Goal: Transaction & Acquisition: Subscribe to service/newsletter

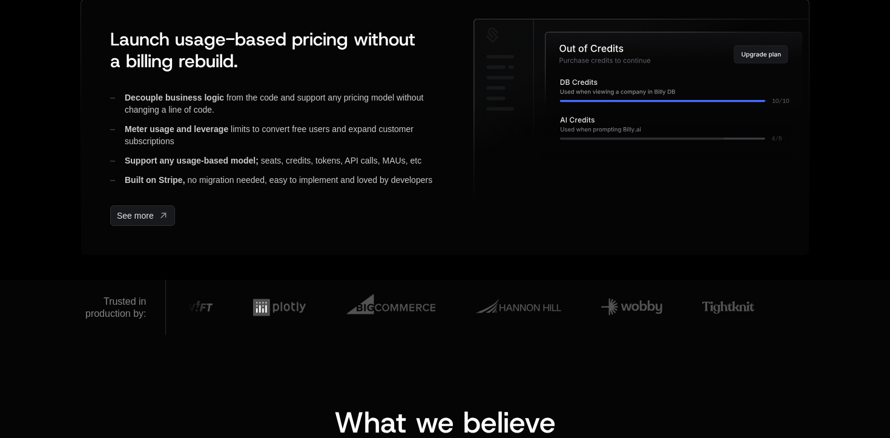
scroll to position [621, 0]
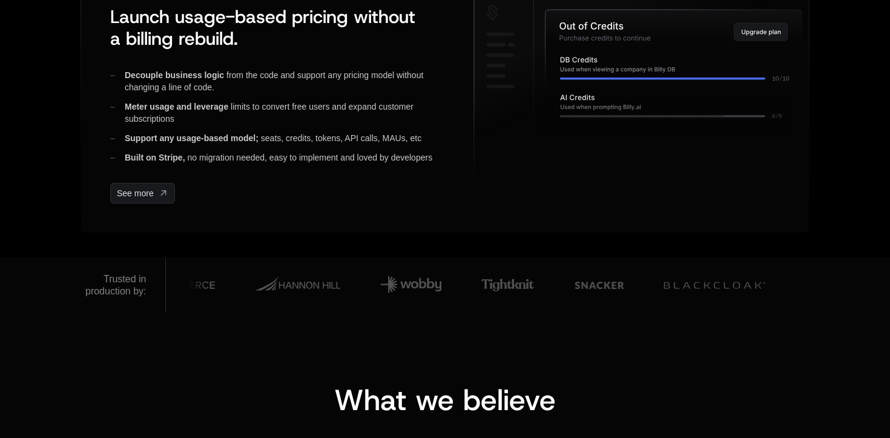
click at [484, 290] on img at bounding box center [508, 284] width 53 height 35
click at [266, 283] on img at bounding box center [282, 284] width 49 height 35
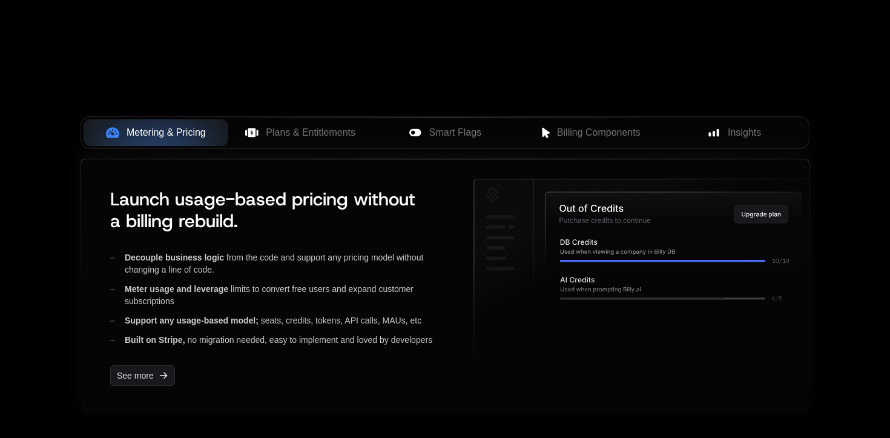
scroll to position [442, 0]
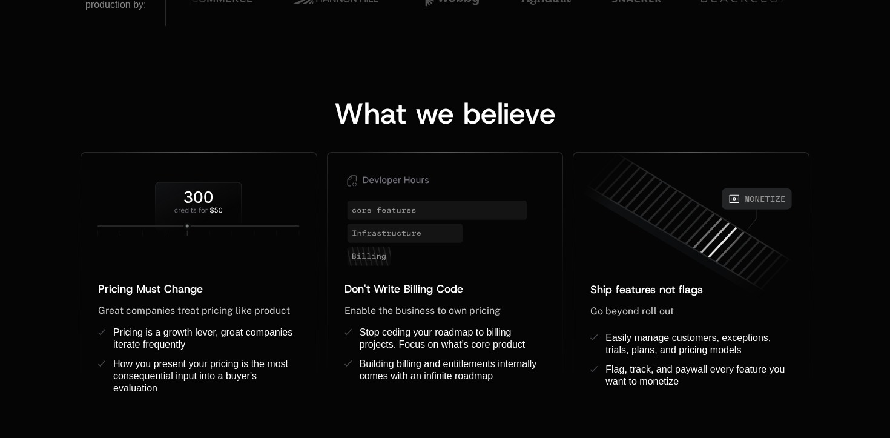
scroll to position [905, 0]
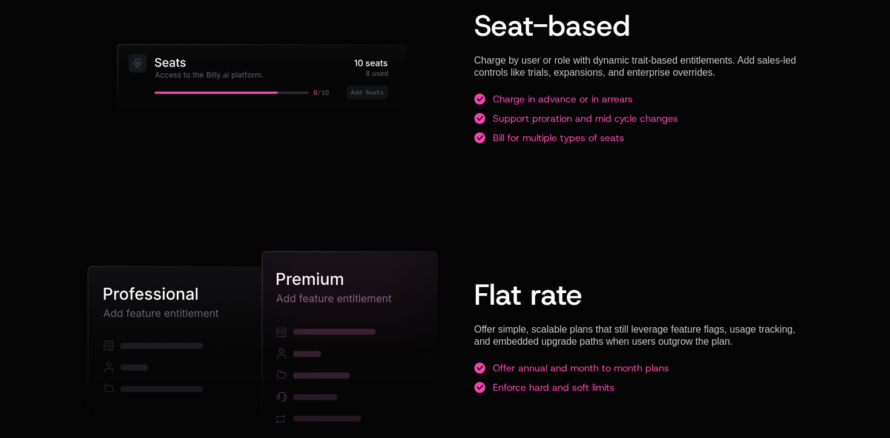
scroll to position [1879, 0]
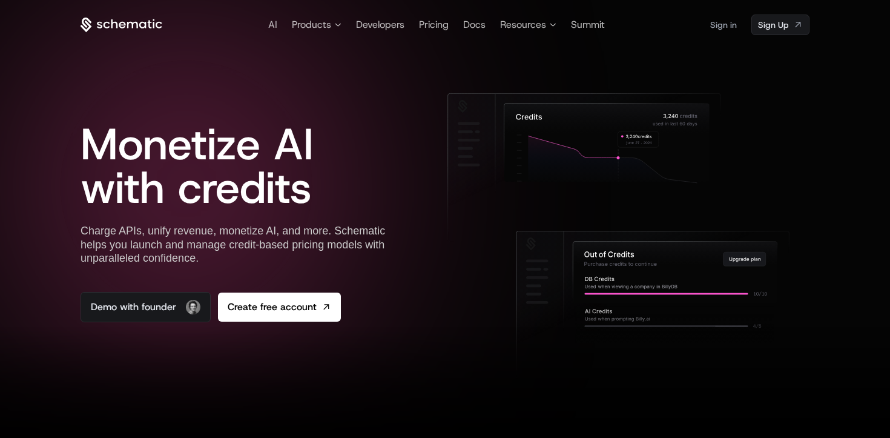
click at [94, 25] on icon at bounding box center [122, 25] width 82 height 15
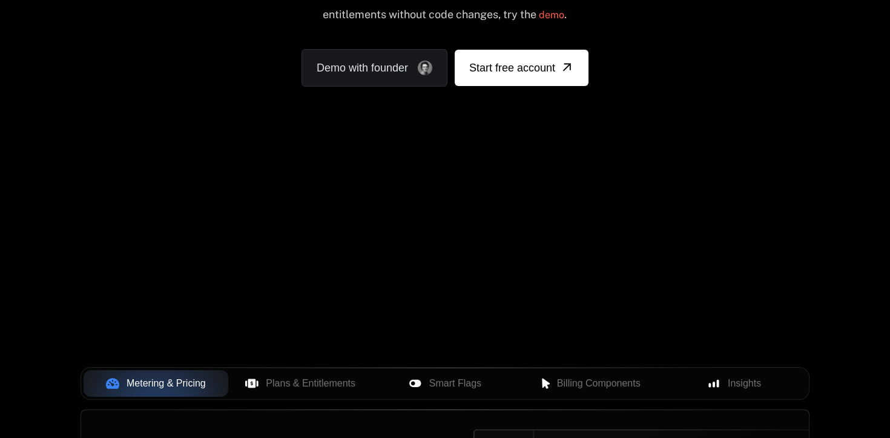
scroll to position [538, 0]
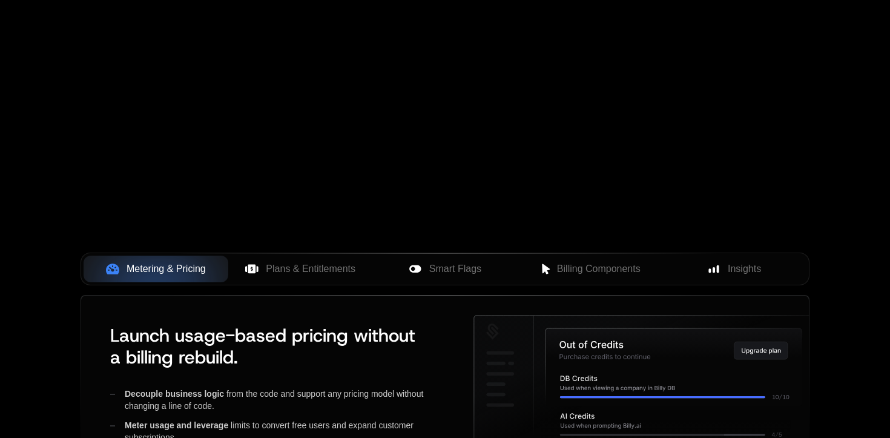
scroll to position [31, 0]
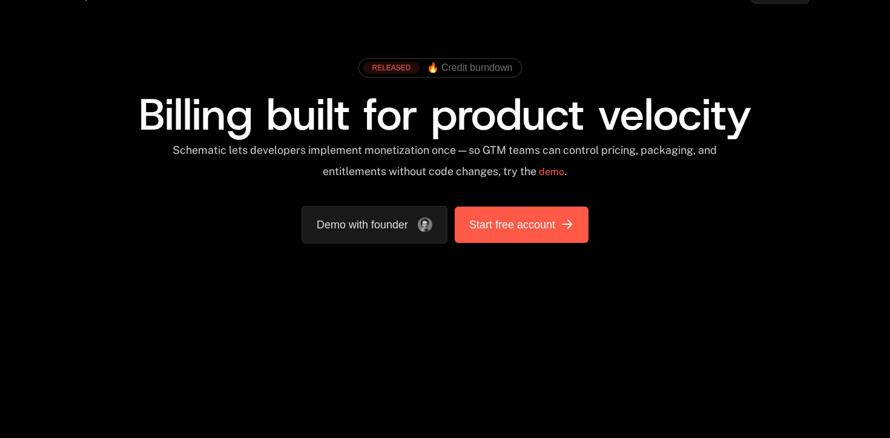
click at [581, 231] on link "Start free account" at bounding box center [522, 225] width 134 height 36
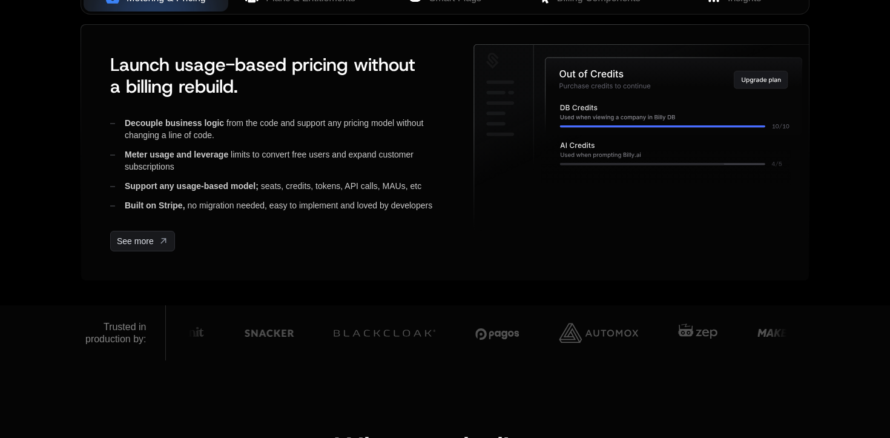
scroll to position [628, 0]
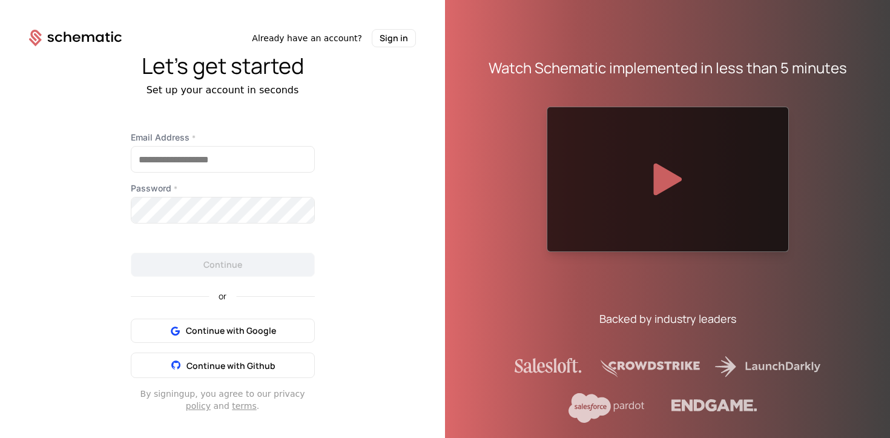
click at [580, 238] on div at bounding box center [668, 179] width 242 height 145
